Goal: Task Accomplishment & Management: Use online tool/utility

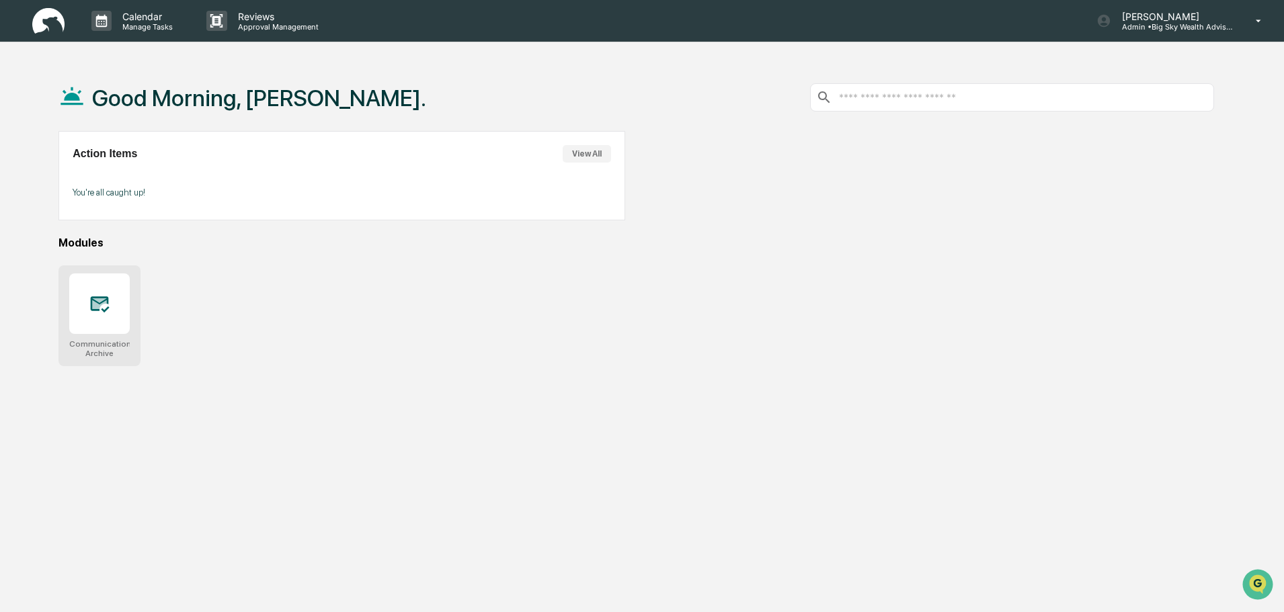
click at [84, 308] on div at bounding box center [99, 304] width 60 height 60
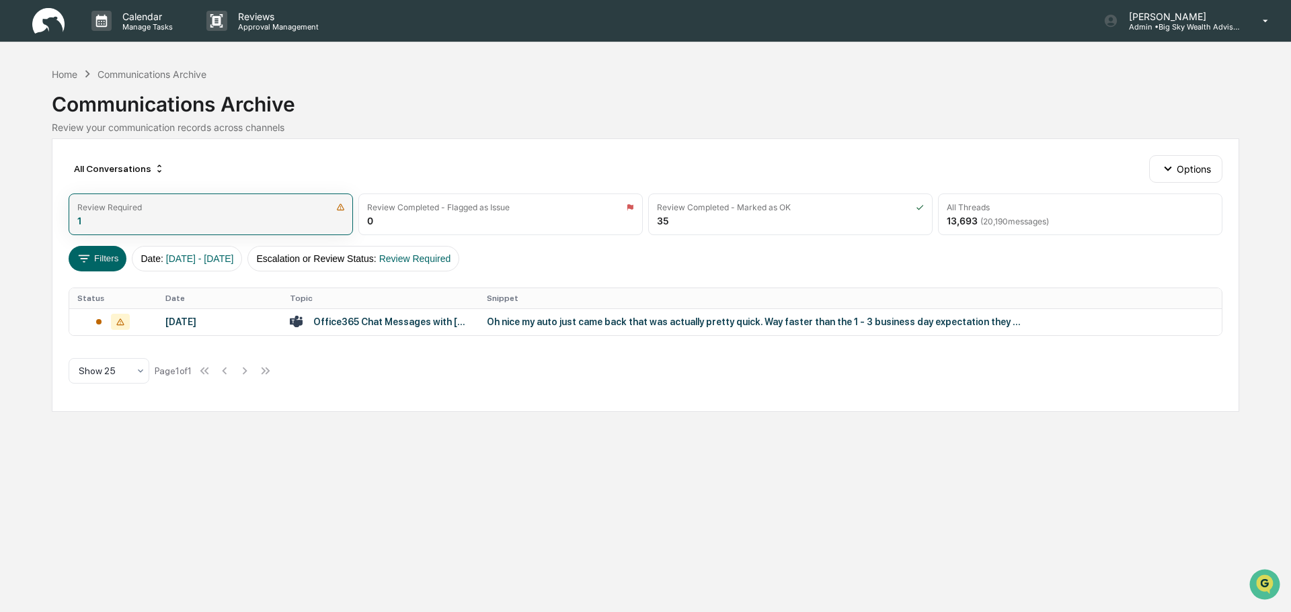
click at [288, 220] on div "Review Required 1" at bounding box center [211, 215] width 284 height 42
click at [347, 314] on td "Office365 Chat Messages with [PERSON_NAME], [PERSON_NAME] on [DATE]" at bounding box center [380, 322] width 197 height 27
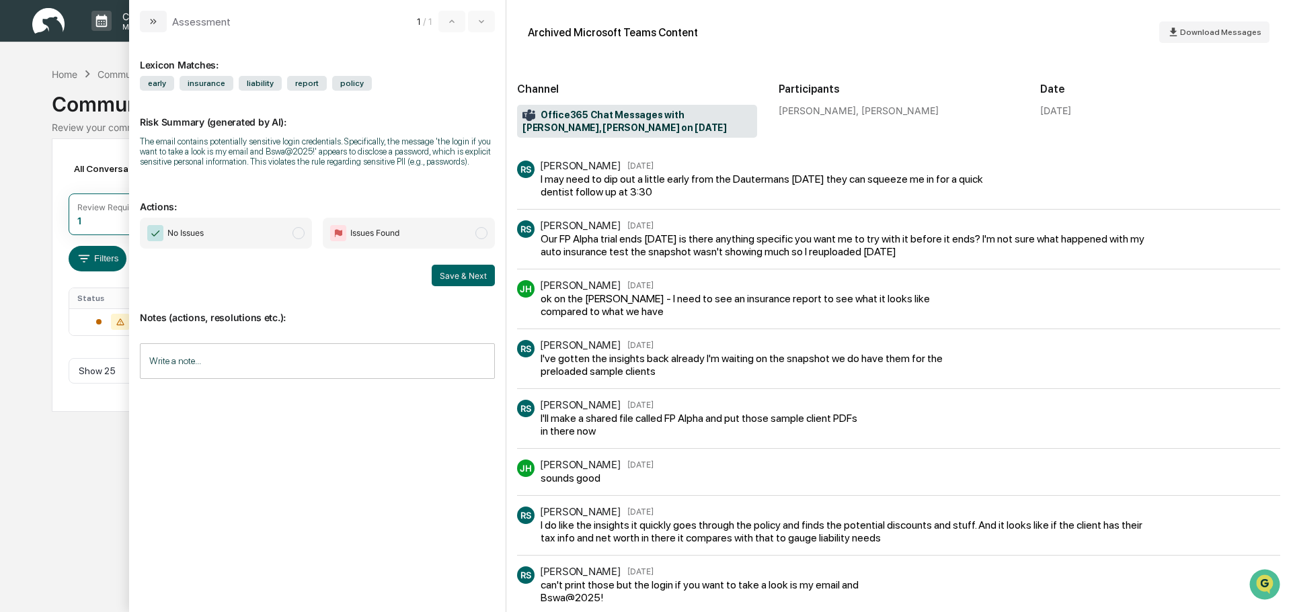
click at [302, 233] on span "modal" at bounding box center [298, 233] width 12 height 12
click at [460, 276] on button "Save & Next" at bounding box center [463, 276] width 63 height 22
